Goal: Transaction & Acquisition: Purchase product/service

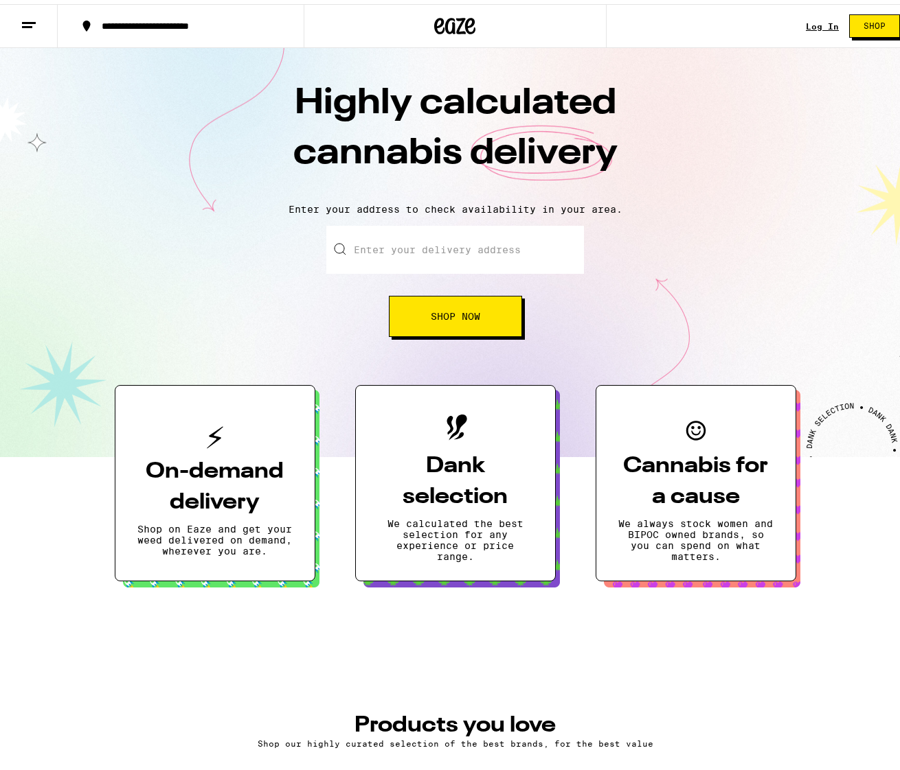
click at [811, 23] on link "Log In" at bounding box center [821, 22] width 33 height 9
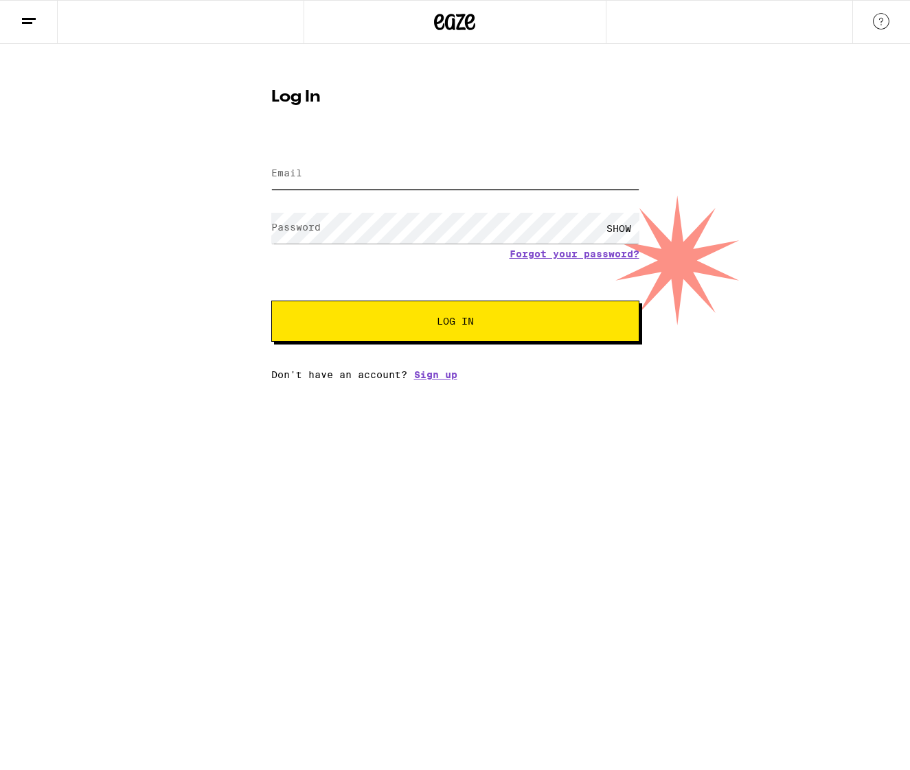
click at [334, 176] on input "Email" at bounding box center [455, 174] width 368 height 31
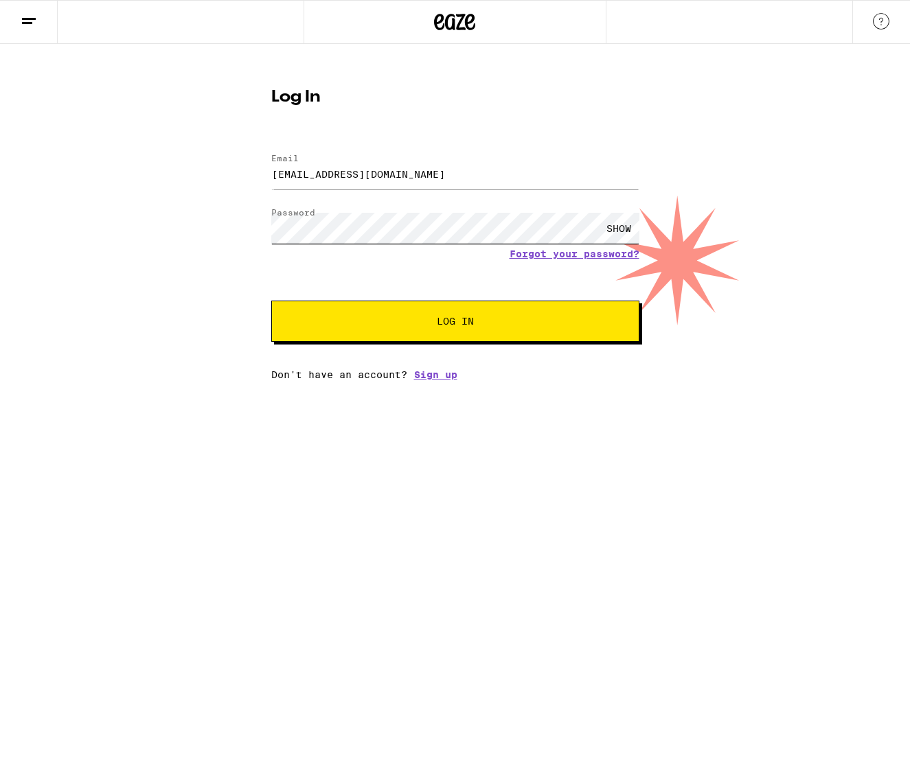
click at [271, 301] on button "Log In" at bounding box center [455, 321] width 368 height 41
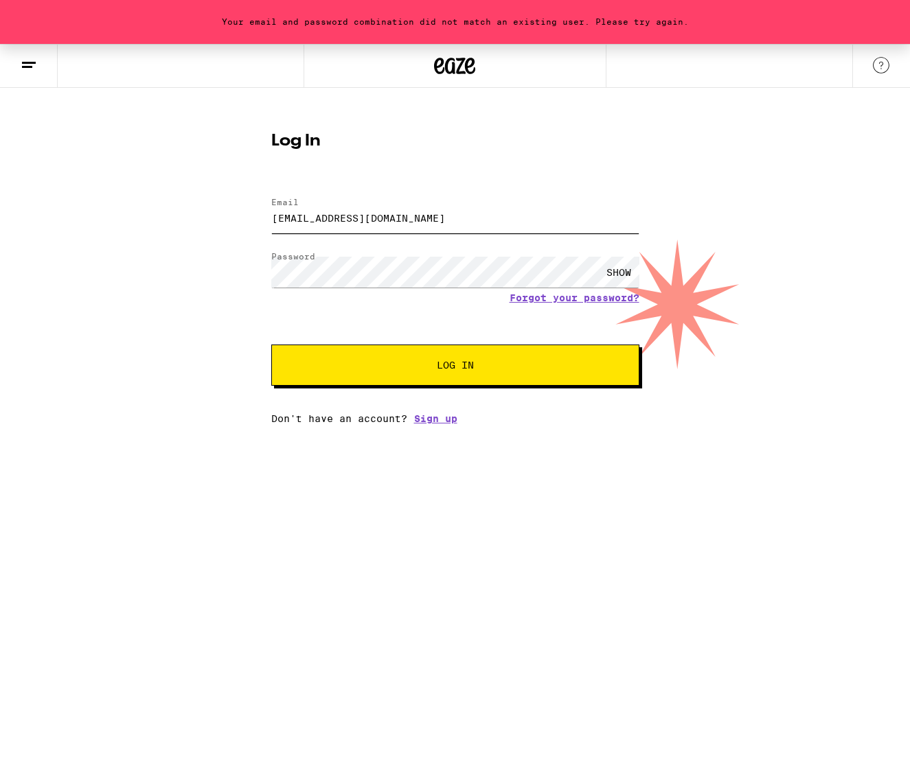
click at [344, 207] on input "[EMAIL_ADDRESS][DOMAIN_NAME]" at bounding box center [455, 218] width 368 height 31
type input "[EMAIL_ADDRESS][DOMAIN_NAME]"
click at [512, 376] on button "Log In" at bounding box center [455, 365] width 368 height 41
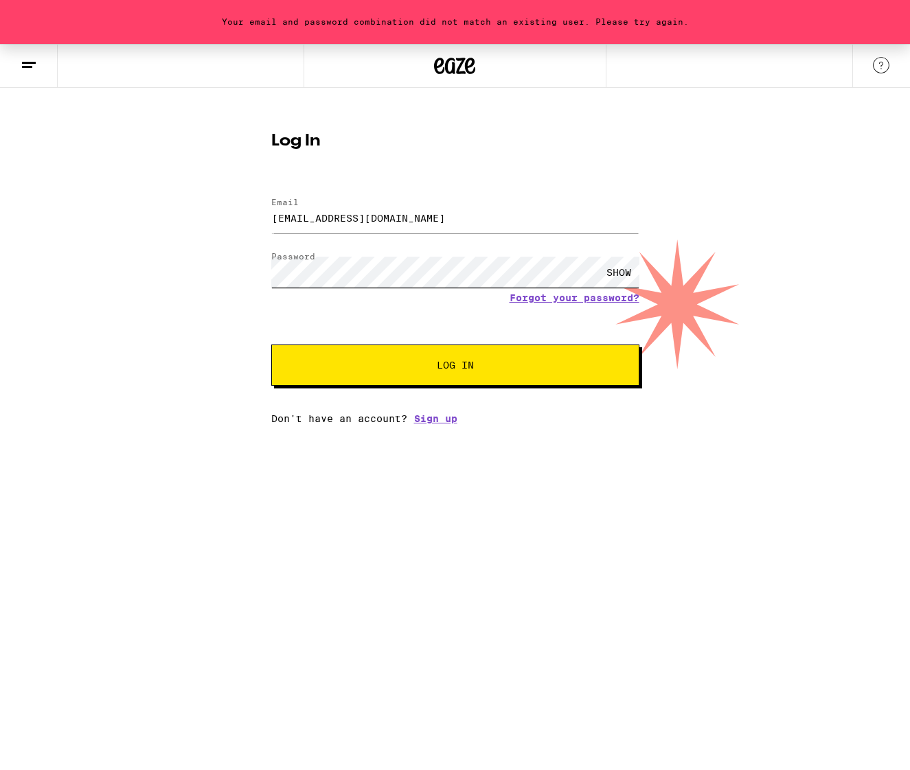
click at [139, 262] on div "Your email and password combination did not match an existing user. Please try …" at bounding box center [455, 234] width 910 height 380
click at [271, 345] on button "Log In" at bounding box center [455, 365] width 368 height 41
